Goal: Information Seeking & Learning: Find specific fact

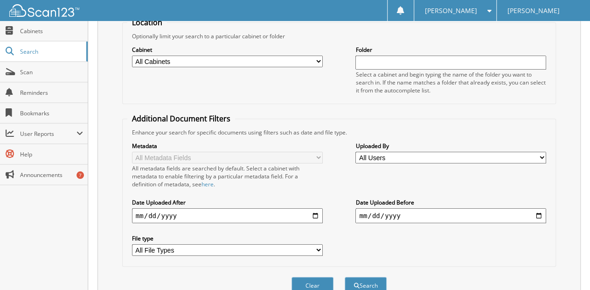
scroll to position [140, 0]
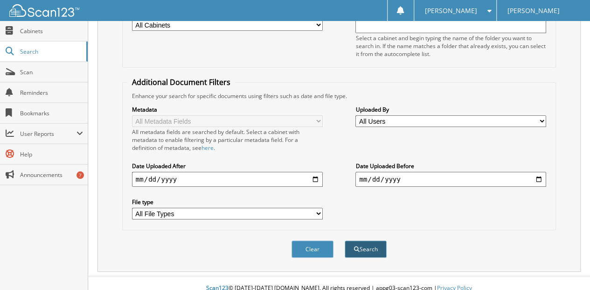
type input "[PERSON_NAME]"
click at [369, 240] on button "Search" at bounding box center [366, 248] width 42 height 17
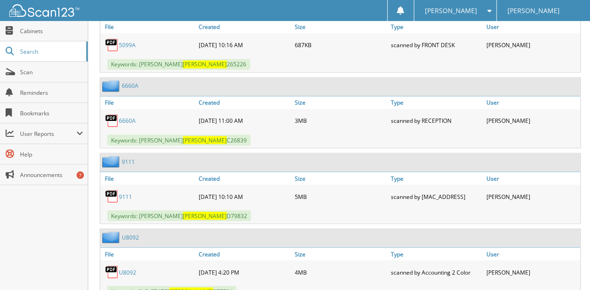
scroll to position [809, 0]
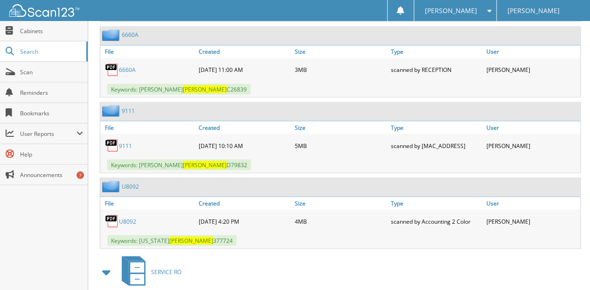
click at [127, 141] on link "9111" at bounding box center [125, 145] width 13 height 8
